Goal: Register for event/course

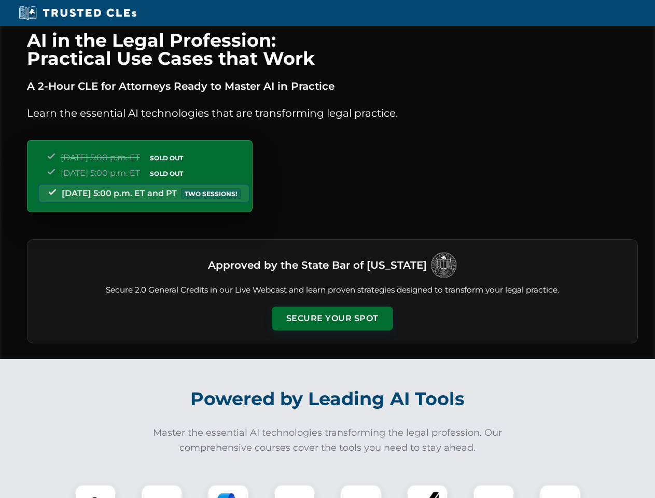
click at [332, 318] on button "Secure Your Spot" at bounding box center [332, 319] width 121 height 24
click at [95, 491] on img at bounding box center [95, 505] width 30 height 30
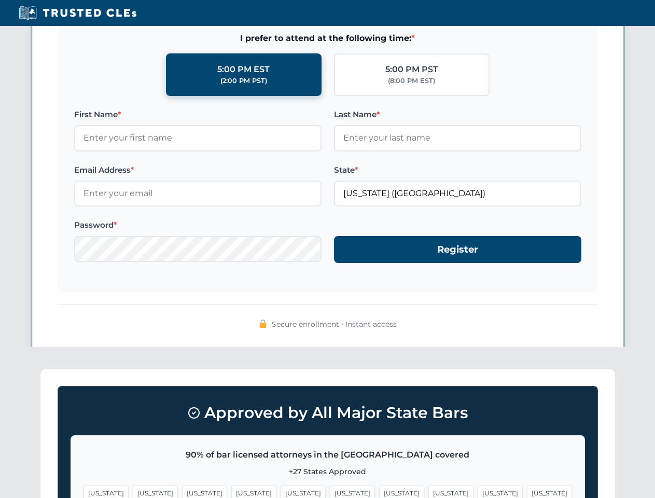
click at [379, 491] on span "[US_STATE]" at bounding box center [401, 493] width 45 height 15
click at [478, 491] on span "[US_STATE]" at bounding box center [500, 493] width 45 height 15
